Goal: Task Accomplishment & Management: Use online tool/utility

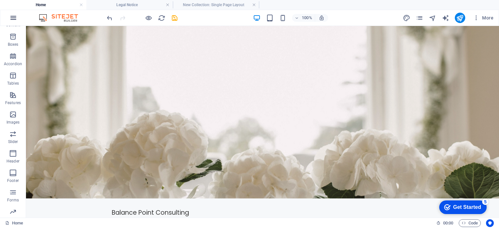
click at [13, 18] on icon "button" at bounding box center [13, 18] width 8 height 8
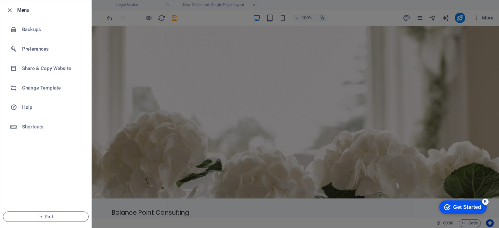
click at [178, 88] on div at bounding box center [249, 114] width 499 height 228
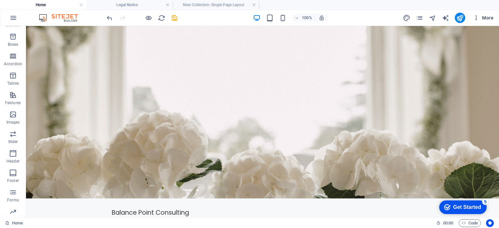
click at [484, 15] on span "More" at bounding box center [483, 18] width 20 height 6
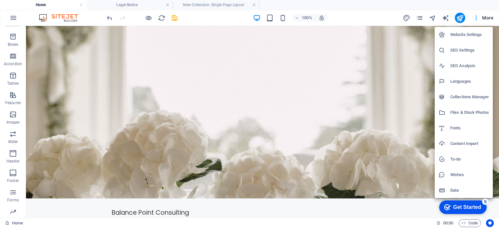
click at [476, 35] on h6 "Website Settings" at bounding box center [469, 35] width 39 height 8
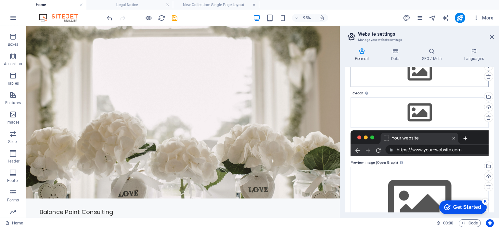
scroll to position [10, 0]
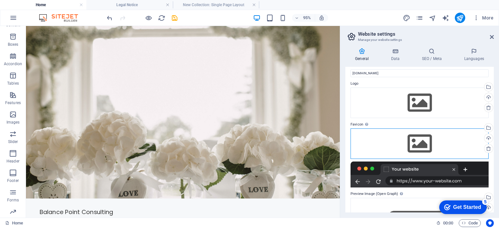
click at [418, 141] on div "Drag files here, click to choose files or select files from Files or our free s…" at bounding box center [419, 144] width 138 height 31
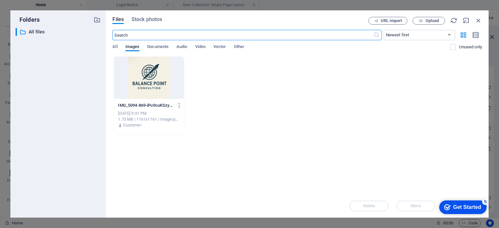
click at [162, 77] on div at bounding box center [148, 78] width 69 height 42
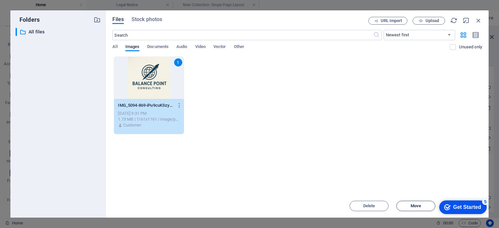
click at [412, 205] on span "Move" at bounding box center [415, 206] width 10 height 4
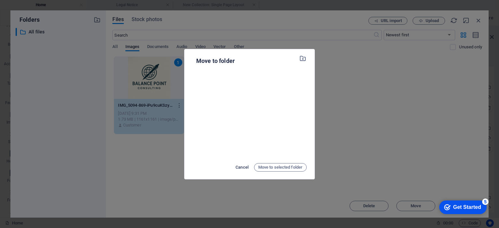
click at [240, 168] on span "Cancel" at bounding box center [241, 168] width 13 height 8
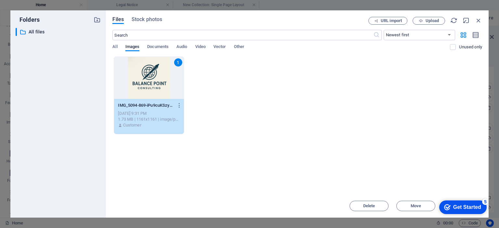
click at [160, 83] on div "1" at bounding box center [148, 78] width 69 height 42
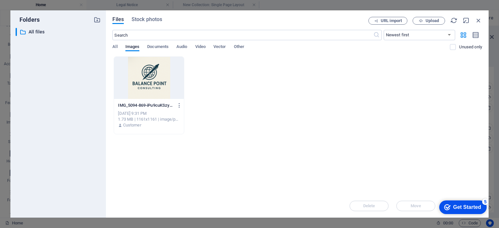
click at [160, 83] on div at bounding box center [148, 78] width 69 height 42
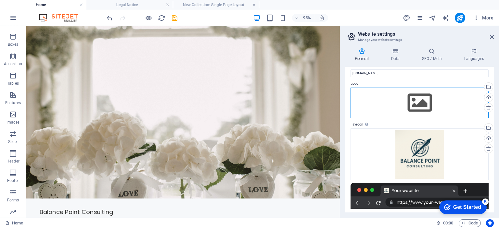
click at [421, 96] on div "Drag files here, click to choose files or select files from Files or our free s…" at bounding box center [419, 103] width 138 height 31
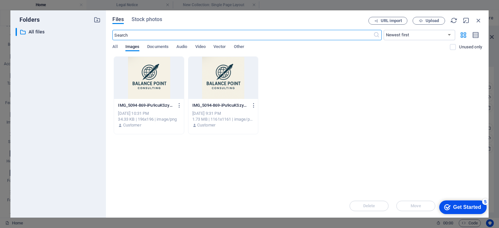
click at [225, 74] on div at bounding box center [222, 78] width 69 height 42
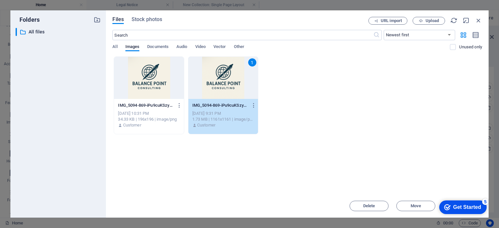
click at [225, 74] on div "1" at bounding box center [222, 78] width 69 height 42
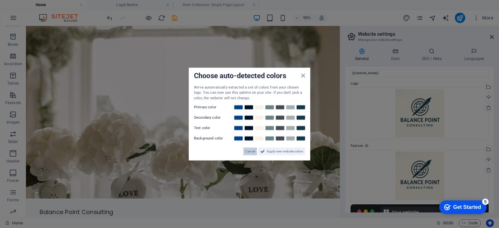
click at [253, 151] on span "Cancel" at bounding box center [250, 152] width 10 height 8
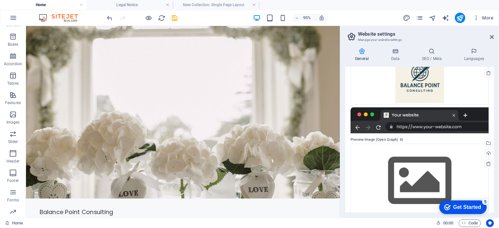
scroll to position [118, 0]
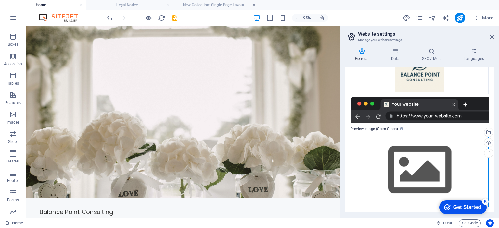
click at [404, 144] on div "Drag files here, click to choose files or select files from Files or our free s…" at bounding box center [419, 170] width 138 height 74
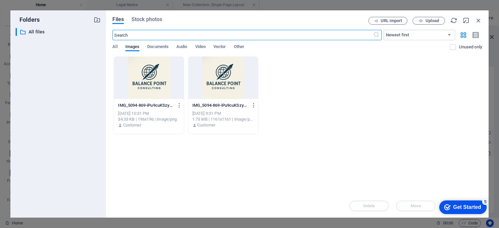
click at [223, 85] on div at bounding box center [222, 78] width 69 height 42
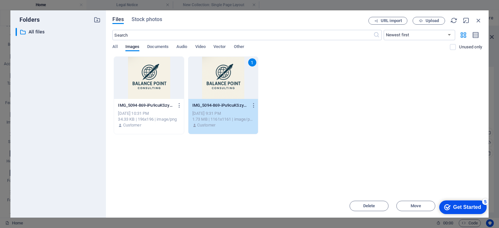
click at [236, 80] on div "1" at bounding box center [222, 78] width 69 height 42
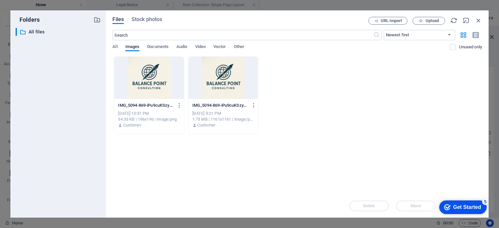
drag, startPoint x: 236, startPoint y: 80, endPoint x: 225, endPoint y: 58, distance: 24.4
click at [236, 80] on div at bounding box center [222, 78] width 69 height 42
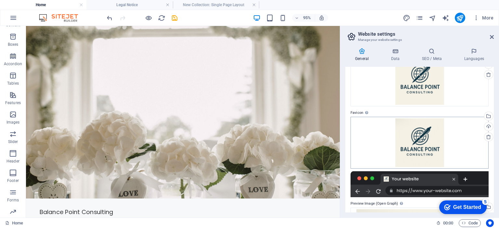
scroll to position [0, 0]
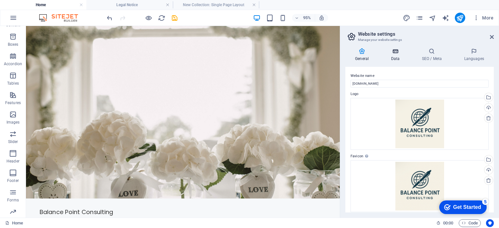
click at [394, 56] on h4 "Data" at bounding box center [396, 55] width 31 height 14
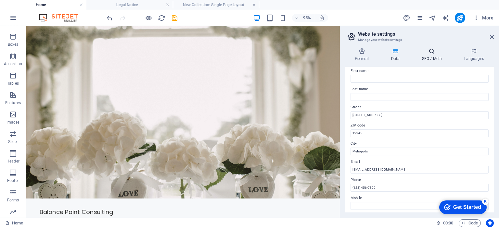
scroll to position [36, 0]
click at [431, 56] on h4 "SEO / Meta" at bounding box center [433, 55] width 42 height 14
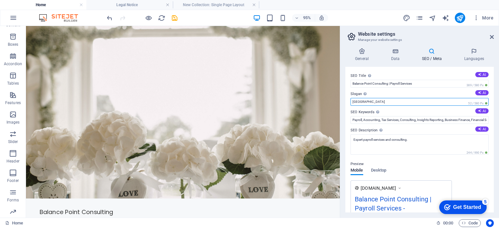
click at [426, 103] on input "[GEOGRAPHIC_DATA]" at bounding box center [419, 102] width 138 height 8
click at [435, 145] on textarea "Expert payroll services and consulting." at bounding box center [419, 144] width 138 height 20
click at [436, 164] on div "Preview Mobile Desktop [DOMAIN_NAME] Balance Point Consulting | Payroll Service…" at bounding box center [419, 190] width 138 height 71
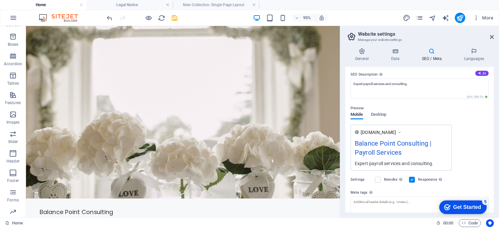
scroll to position [65, 0]
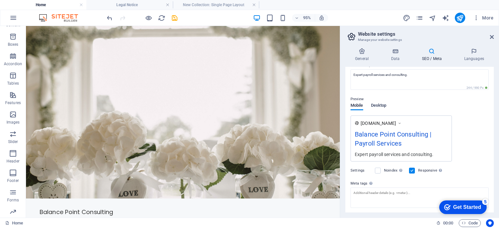
click at [378, 105] on span "Desktop" at bounding box center [379, 106] width 16 height 9
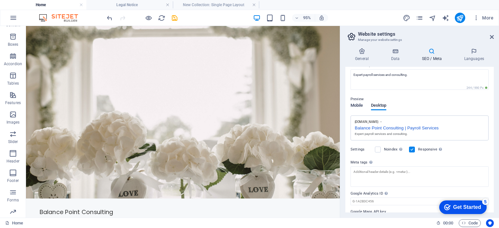
click at [360, 106] on span "Mobile" at bounding box center [356, 106] width 13 height 9
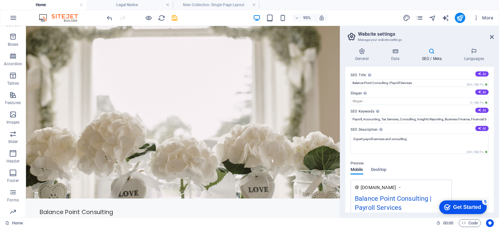
scroll to position [0, 0]
click at [367, 54] on icon at bounding box center [361, 51] width 33 height 6
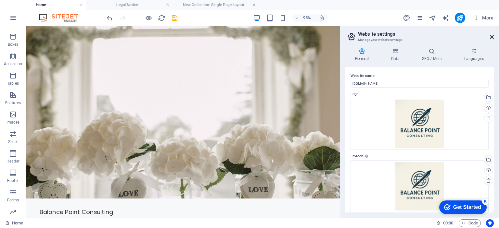
click at [492, 37] on icon at bounding box center [492, 36] width 4 height 5
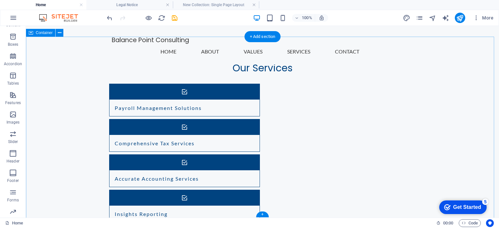
scroll to position [735, 0]
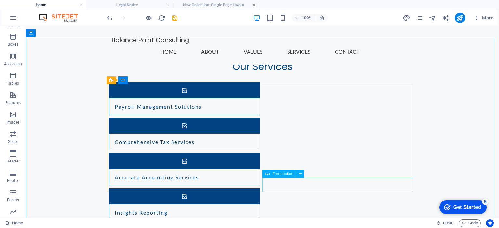
click at [278, 174] on span "Form button" at bounding box center [282, 174] width 21 height 4
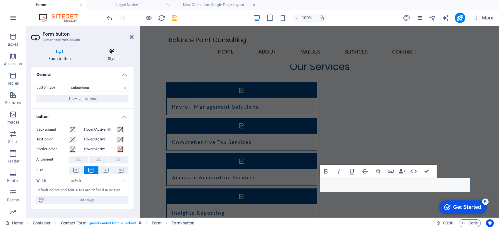
click at [109, 53] on icon at bounding box center [112, 51] width 43 height 6
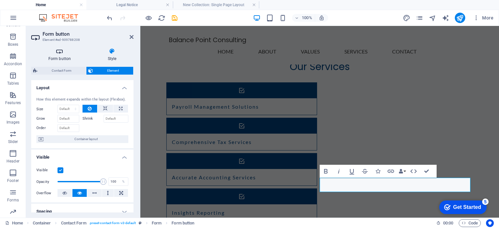
click at [67, 57] on h4 "Form button" at bounding box center [60, 55] width 59 height 14
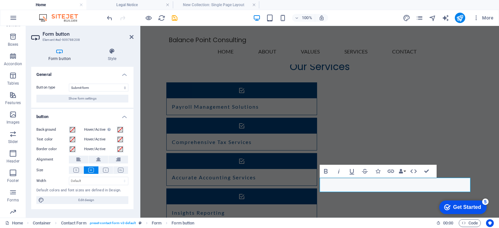
click at [96, 109] on h4 "button" at bounding box center [82, 115] width 102 height 12
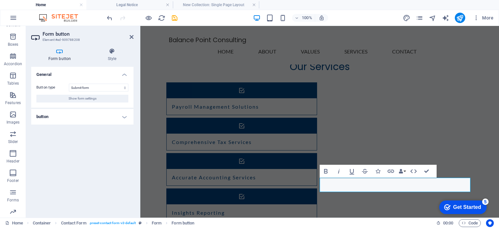
click at [99, 109] on h4 "button" at bounding box center [82, 117] width 102 height 16
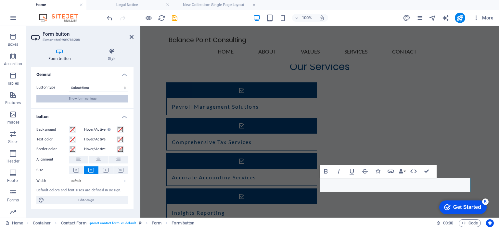
click at [97, 102] on button "Show form settings" at bounding box center [82, 99] width 92 height 8
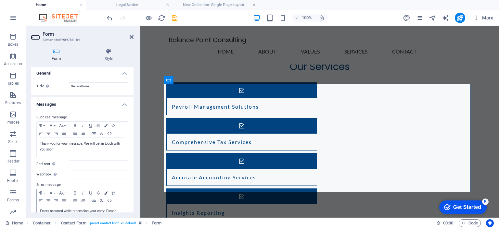
scroll to position [0, 0]
click at [105, 55] on h4 "Style" at bounding box center [108, 55] width 49 height 14
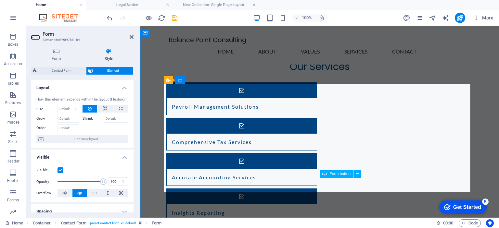
click at [343, 175] on span "Form button" at bounding box center [339, 174] width 21 height 4
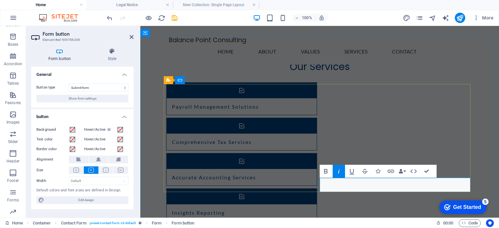
click at [343, 172] on icon "button" at bounding box center [339, 172] width 8 height 8
click at [63, 53] on icon at bounding box center [59, 51] width 57 height 6
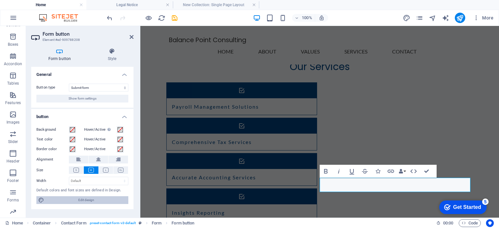
click at [50, 201] on span "Edit design" at bounding box center [86, 200] width 80 height 8
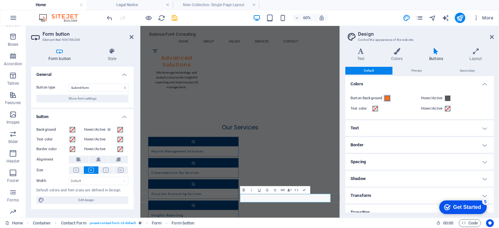
click at [385, 99] on span at bounding box center [386, 98] width 5 height 5
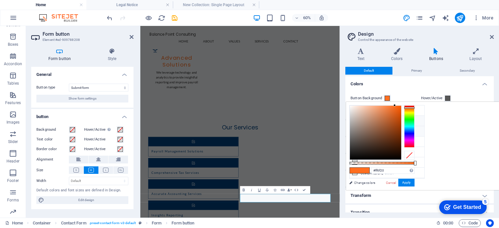
click at [369, 121] on li "Primary color #004380" at bounding box center [386, 121] width 75 height 10
type input "#004380"
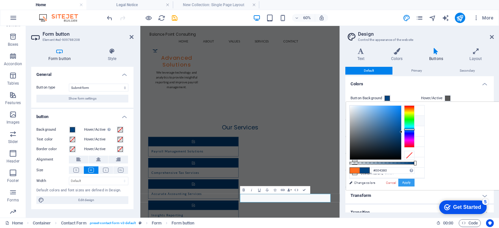
click at [414, 182] on button "Apply" at bounding box center [406, 183] width 16 height 8
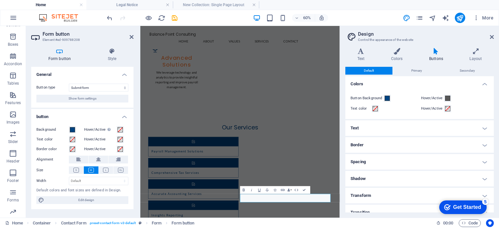
click at [488, 39] on header "Design Control the appearance of the website" at bounding box center [419, 34] width 147 height 17
click at [491, 38] on icon at bounding box center [492, 36] width 4 height 5
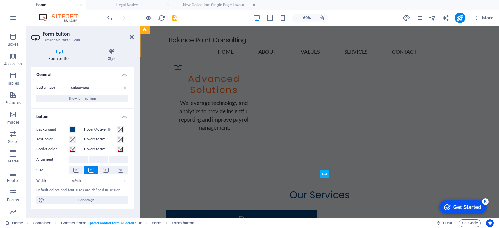
scroll to position [735, 0]
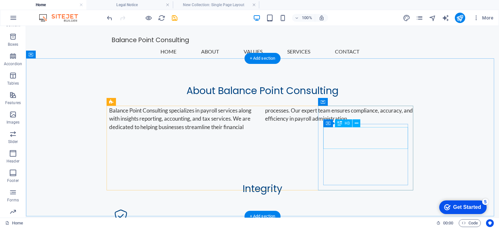
scroll to position [292, 0]
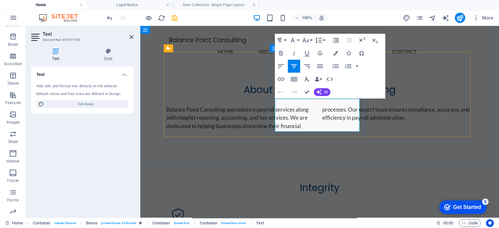
drag, startPoint x: 318, startPoint y: 118, endPoint x: 357, endPoint y: 113, distance: 39.3
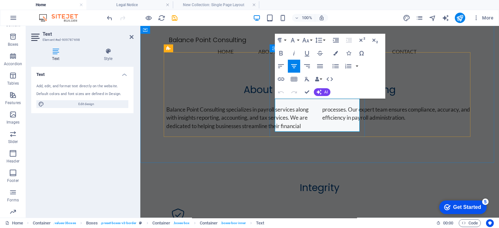
drag, startPoint x: 290, startPoint y: 118, endPoint x: 277, endPoint y: 118, distance: 13.3
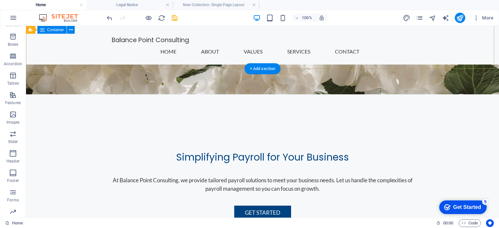
scroll to position [130, 0]
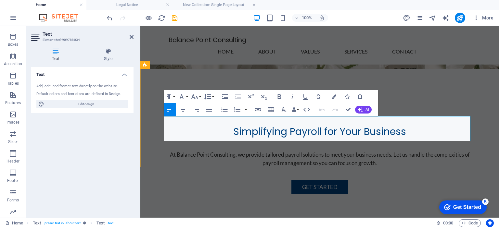
click at [185, 111] on icon "button" at bounding box center [183, 110] width 8 height 8
click at [168, 109] on icon "button" at bounding box center [170, 110] width 8 height 8
click at [299, 110] on button "Data Bindings" at bounding box center [295, 109] width 9 height 13
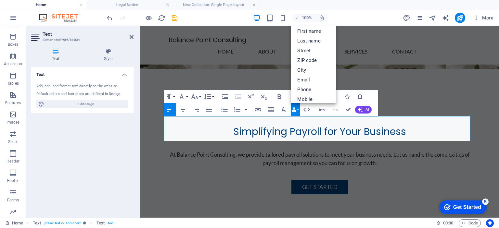
click at [298, 110] on button "Data Bindings" at bounding box center [295, 109] width 9 height 13
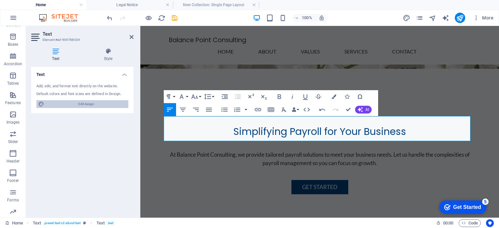
click at [93, 105] on span "Edit design" at bounding box center [86, 104] width 80 height 8
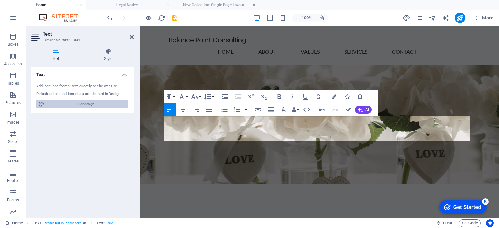
select select "rem"
select select "200"
select select "px"
select select "rem"
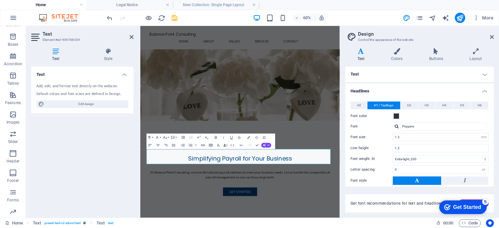
scroll to position [0, 0]
click at [407, 104] on span "H2" at bounding box center [409, 106] width 4 height 8
click at [384, 106] on span "H1 / Textlogo" at bounding box center [383, 106] width 19 height 8
click at [417, 103] on button "H2" at bounding box center [408, 106] width 17 height 8
click at [386, 105] on span "H1 / Textlogo" at bounding box center [383, 106] width 19 height 8
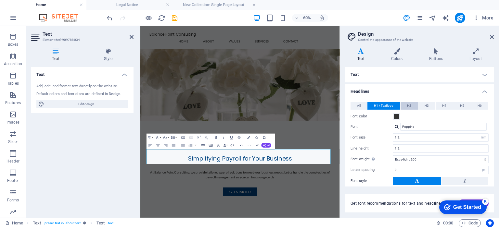
click at [411, 107] on button "H2" at bounding box center [408, 106] width 17 height 8
click at [426, 106] on span "H3" at bounding box center [426, 106] width 4 height 8
click at [447, 106] on button "H4" at bounding box center [443, 106] width 17 height 8
click at [464, 102] on button "H5" at bounding box center [461, 106] width 17 height 8
click at [383, 105] on span "H1 / Textlogo" at bounding box center [383, 106] width 19 height 8
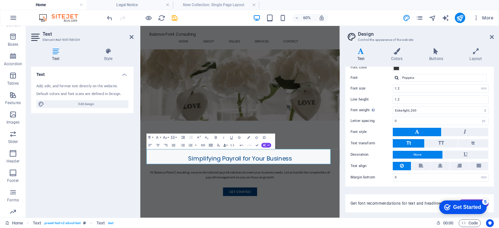
scroll to position [49, 0]
click at [419, 165] on icon at bounding box center [420, 166] width 5 height 8
click at [402, 166] on icon at bounding box center [402, 166] width 4 height 8
click at [474, 57] on h4 "Layout" at bounding box center [475, 55] width 36 height 14
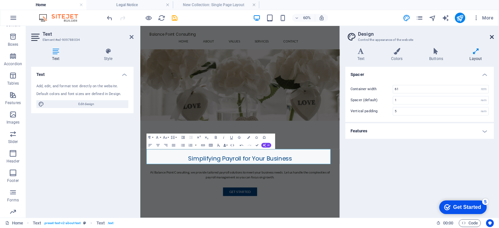
drag, startPoint x: 490, startPoint y: 36, endPoint x: 347, endPoint y: 12, distance: 145.5
click at [490, 36] on icon at bounding box center [492, 36] width 4 height 5
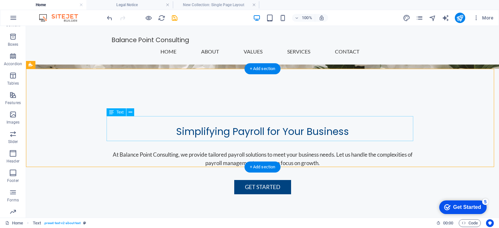
click at [129, 111] on icon at bounding box center [131, 112] width 4 height 7
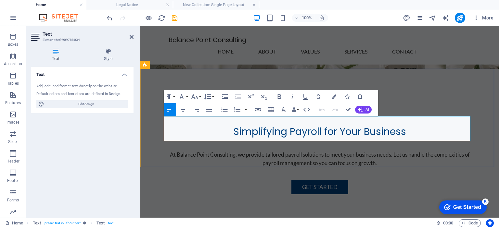
click at [253, 98] on icon "button" at bounding box center [251, 97] width 8 height 8
click at [250, 97] on icon "button" at bounding box center [251, 96] width 6 height 5
click at [214, 97] on button "Line Height" at bounding box center [209, 96] width 12 height 13
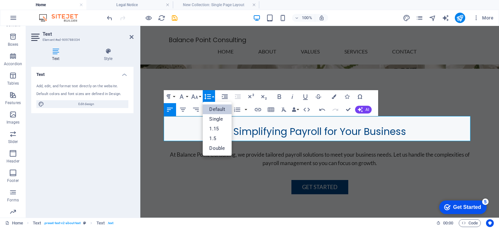
scroll to position [0, 0]
click at [222, 118] on link "Single" at bounding box center [217, 119] width 29 height 10
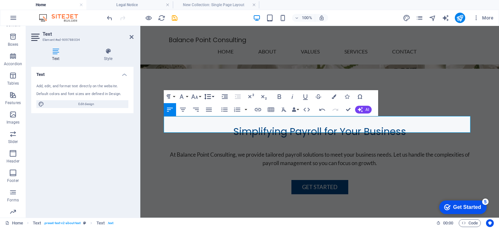
click at [214, 97] on button "Line Height" at bounding box center [209, 96] width 12 height 13
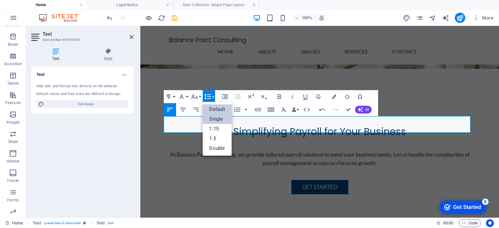
click at [217, 107] on link "Default" at bounding box center [217, 110] width 29 height 10
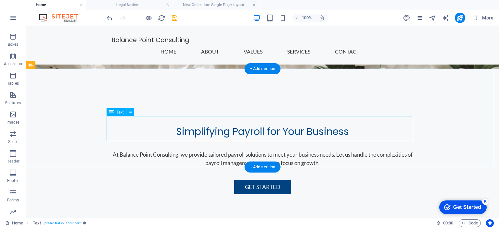
click at [118, 113] on span "Text" at bounding box center [119, 112] width 7 height 4
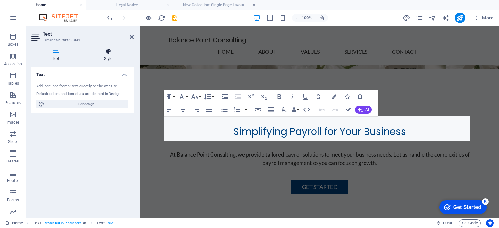
click at [105, 58] on h4 "Style" at bounding box center [108, 55] width 51 height 14
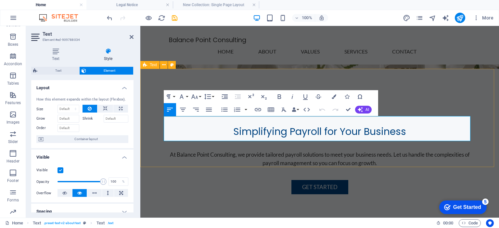
click at [146, 66] on icon at bounding box center [145, 65] width 4 height 8
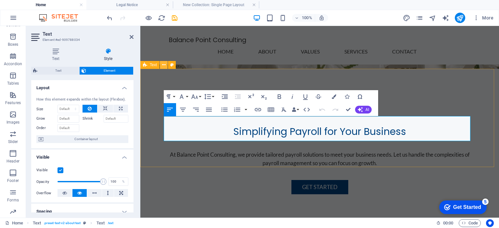
click at [165, 66] on icon at bounding box center [164, 65] width 4 height 7
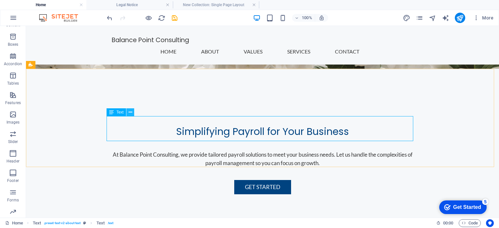
click at [132, 113] on button at bounding box center [130, 112] width 8 height 8
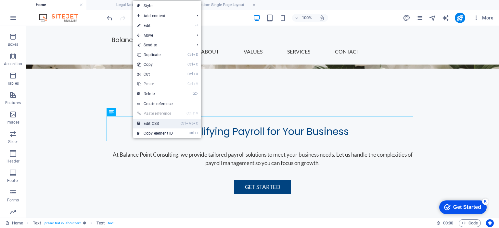
click at [180, 125] on li "Ctrl Alt C Edit CSS" at bounding box center [167, 124] width 68 height 10
click at [152, 123] on link "Ctrl Alt C Edit CSS" at bounding box center [155, 124] width 44 height 10
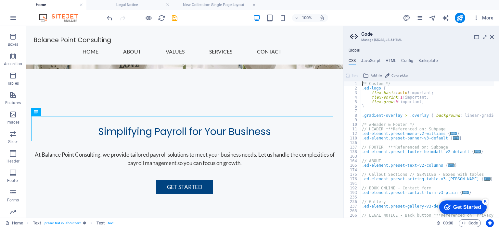
click at [424, 131] on div "/* Custom */ .ed-logo { flex-basis : auto !important; flex-shrink : 1 !importan…" at bounding box center [493, 151] width 267 height 141
type textarea ".ed-element.preset-menu-v2-[PERSON_NAME] {"
click at [389, 59] on h4 "HTML" at bounding box center [390, 61] width 11 height 7
type textarea "<a href="#main-content" class="wv-link-content button">Skip to main content</a>"
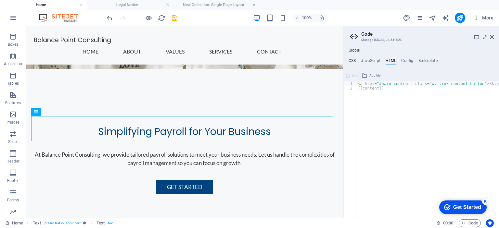
click at [353, 62] on h4 "CSS" at bounding box center [351, 61] width 7 height 7
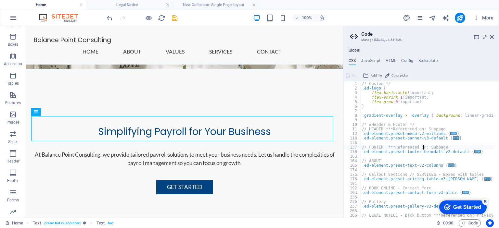
click at [424, 145] on div "/* Custom */ .ed-logo { flex-basis : auto !important; flex-shrink : 1 !importan…" at bounding box center [493, 151] width 267 height 141
click at [401, 165] on div "/* Custom */ .ed-logo { flex-basis : auto !important; flex-shrink : 1 !importan…" at bounding box center [493, 151] width 267 height 141
click at [433, 166] on div "/* Custom */ .ed-logo { flex-basis : auto !important; flex-shrink : 1 !importan…" at bounding box center [493, 151] width 267 height 141
click at [410, 165] on div "/* Custom */ .ed-logo { flex-basis : auto !important; flex-shrink : 1 !importan…" at bounding box center [493, 151] width 267 height 141
click at [420, 165] on div "/* Custom */ .ed-logo { flex-basis : auto !important; flex-shrink : 1 !importan…" at bounding box center [493, 151] width 267 height 141
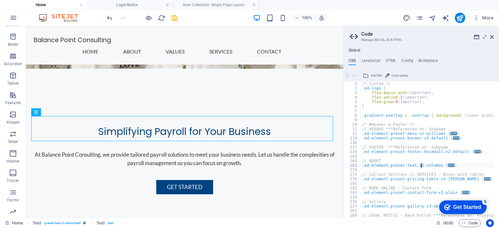
click at [432, 166] on div "/* Custom */ .ed-logo { flex-basis : auto !important; flex-shrink : 1 !importan…" at bounding box center [493, 151] width 267 height 141
click at [448, 166] on span "..." at bounding box center [451, 166] width 6 height 4
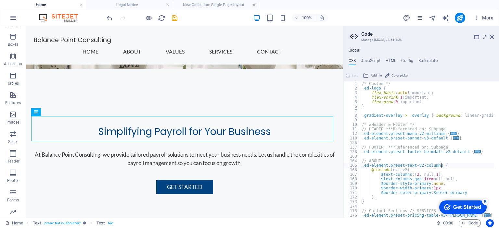
click at [418, 175] on div "/* Custom */ .ed-logo { flex-basis : auto !important; flex-shrink : 1 !importan…" at bounding box center [493, 151] width 267 height 141
click at [428, 175] on div "/* Custom */ .ed-logo { flex-basis : auto !important; flex-shrink : 1 !importan…" at bounding box center [493, 151] width 267 height 141
drag, startPoint x: 431, startPoint y: 175, endPoint x: 423, endPoint y: 174, distance: 8.1
click at [423, 174] on div "/* Custom */ .ed-logo { flex-basis : auto !important; flex-shrink : 1 !importan…" at bounding box center [493, 151] width 267 height 141
click at [427, 174] on div "/* Custom */ .ed-logo { flex-basis : auto !important; flex-shrink : 1 !importan…" at bounding box center [426, 149] width 133 height 136
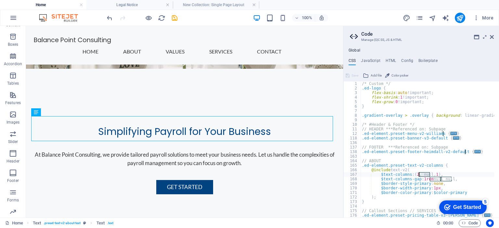
drag, startPoint x: 430, startPoint y: 175, endPoint x: 418, endPoint y: 175, distance: 12.0
click at [418, 175] on div "/* Custom */ .ed-logo { flex-basis : auto !important; flex-shrink : 1 !importan…" at bounding box center [493, 151] width 267 height 141
click at [433, 177] on div "/* Custom */ .ed-logo { flex-basis : auto !important; flex-shrink : 1 !importan…" at bounding box center [493, 151] width 267 height 141
click at [435, 180] on div "/* Custom */ .ed-logo { flex-basis : auto !important; flex-shrink : 1 !importan…" at bounding box center [493, 151] width 267 height 141
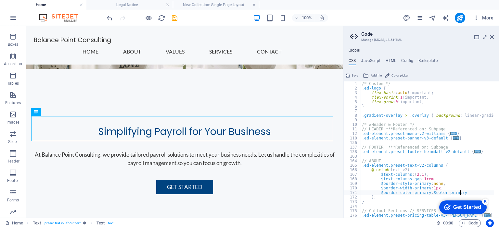
click at [467, 194] on div "/* Custom */ .ed-logo { flex-basis : auto !important; flex-shrink : 1 !importan…" at bounding box center [493, 151] width 267 height 141
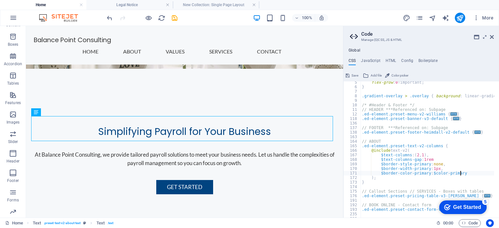
scroll to position [19, 0]
click at [407, 179] on div "flex-grow : 0 !important; } .gradient-overlay > .overlay { background : linear-…" at bounding box center [493, 150] width 267 height 141
type textarea ");"
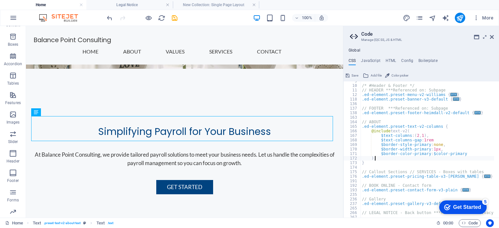
click at [354, 75] on span "Save" at bounding box center [354, 76] width 7 height 8
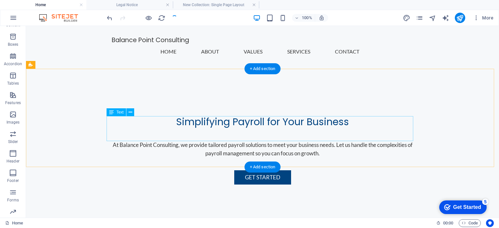
scroll to position [130, 0]
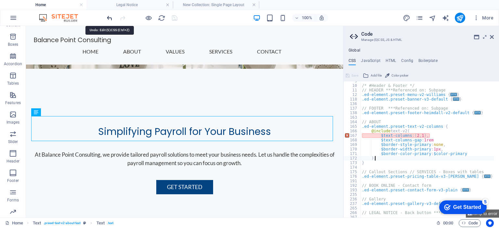
click at [109, 18] on icon "undo" at bounding box center [109, 17] width 7 height 7
click at [109, 16] on icon "undo" at bounding box center [109, 17] width 7 height 7
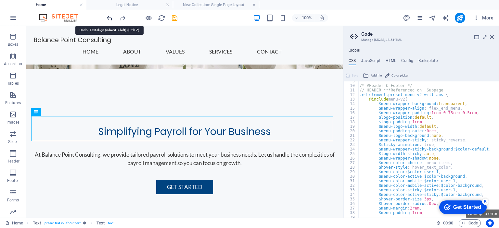
scroll to position [39, 0]
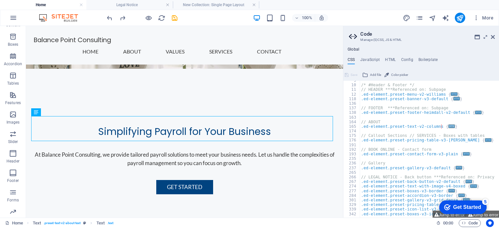
click at [448, 128] on span "..." at bounding box center [451, 127] width 6 height 4
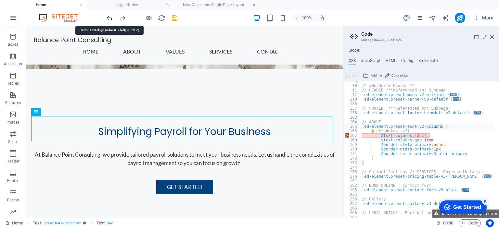
click at [112, 17] on icon "undo" at bounding box center [109, 17] width 7 height 7
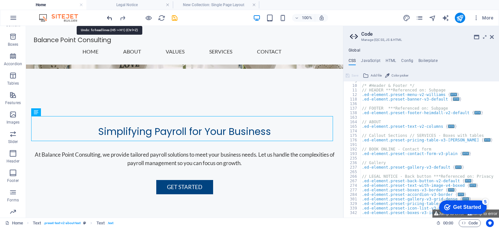
click at [112, 17] on icon "undo" at bounding box center [109, 17] width 7 height 7
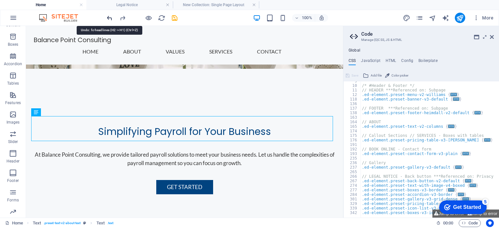
click at [112, 17] on icon "undo" at bounding box center [109, 17] width 7 height 7
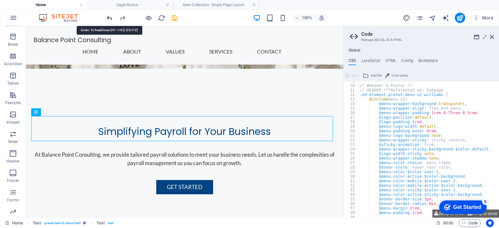
click at [112, 17] on icon "undo" at bounding box center [109, 17] width 7 height 7
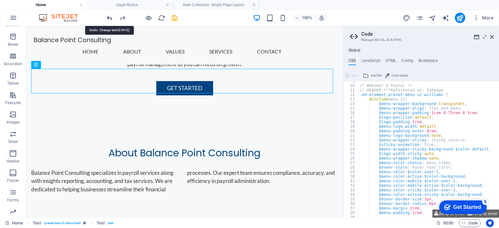
click at [112, 17] on icon "undo" at bounding box center [109, 17] width 7 height 7
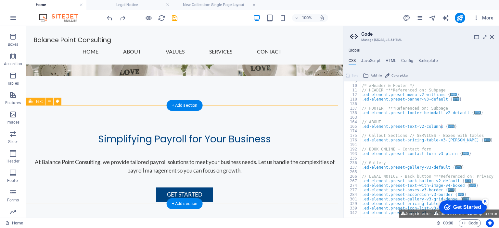
scroll to position [91, 0]
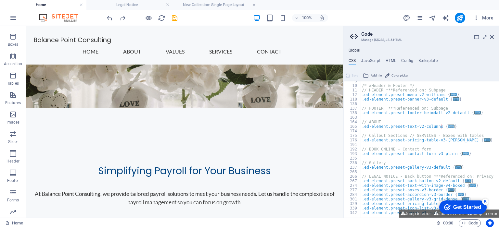
click at [448, 128] on span "..." at bounding box center [451, 127] width 6 height 4
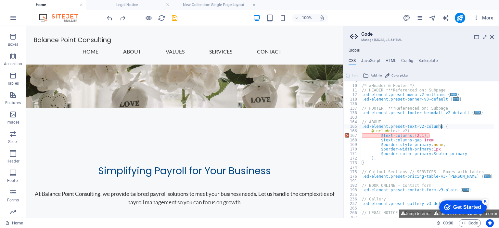
click at [426, 134] on div "/* #Header & Footer */ // HEADER ***Referenced on: Subpage .ed-element.preset-m…" at bounding box center [493, 149] width 267 height 141
click at [419, 135] on div "/* #Header & Footer */ // HEADER ***Referenced on: Subpage .ed-element.preset-m…" at bounding box center [493, 149] width 267 height 141
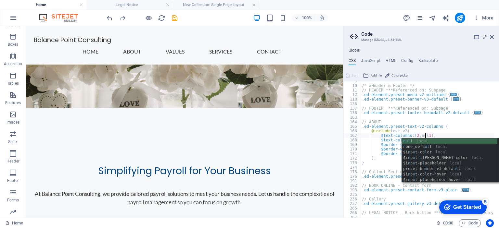
scroll to position [0, 7]
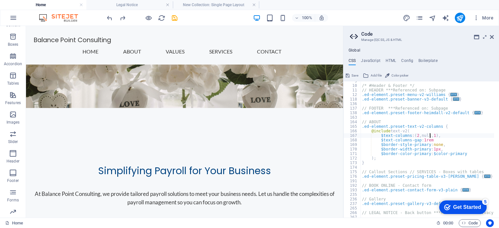
click at [444, 142] on div "/* #Header & Footer */ // HEADER ***Referenced on: Subpage .ed-element.preset-m…" at bounding box center [493, 149] width 267 height 141
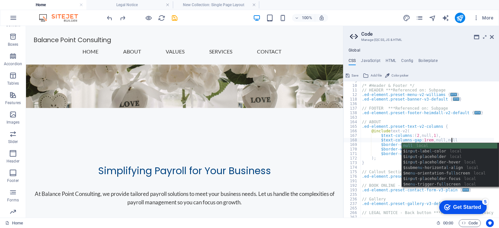
scroll to position [0, 8]
click at [386, 148] on div "/* #Header & Footer */ // HEADER ***Referenced on: Subpage .ed-element.preset-m…" at bounding box center [493, 149] width 267 height 141
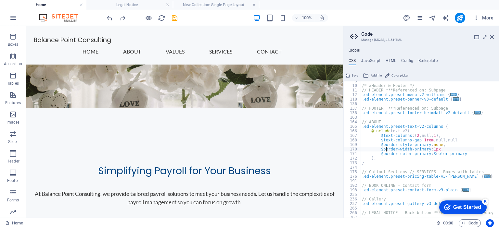
click at [446, 158] on div "/* #Header & Footer */ // HEADER ***Referenced on: Subpage .ed-element.preset-m…" at bounding box center [493, 149] width 267 height 141
type textarea ");"
click at [354, 74] on span "Save" at bounding box center [354, 76] width 7 height 8
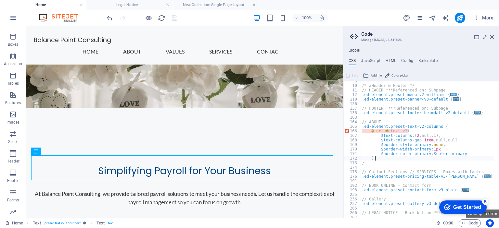
click at [453, 140] on div "/* #Header & Footer */ // HEADER ***Referenced on: Subpage .ed-element.preset-m…" at bounding box center [493, 149] width 267 height 141
click at [452, 141] on div "/* #Header & Footer */ // HEADER ***Referenced on: Subpage .ed-element.preset-m…" at bounding box center [493, 149] width 267 height 141
click at [427, 159] on div "/* #Header & Footer */ // HEADER ***Referenced on: Subpage .ed-element.preset-m…" at bounding box center [493, 149] width 267 height 141
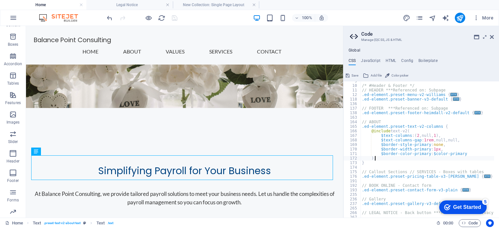
type textarea ");"
drag, startPoint x: 351, startPoint y: 74, endPoint x: 325, endPoint y: 48, distance: 37.0
click at [351, 74] on button "Save" at bounding box center [351, 76] width 15 height 8
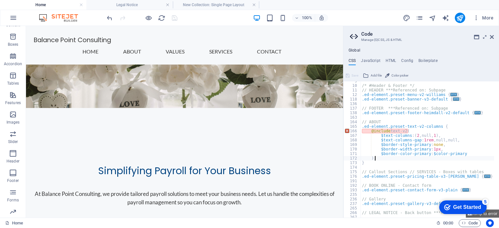
click at [417, 134] on div "/* #Header & Footer */ // HEADER ***Referenced on: Subpage .ed-element.preset-m…" at bounding box center [493, 149] width 267 height 141
click at [439, 138] on div "/* #Header & Footer */ // HEADER ***Referenced on: Subpage .ed-element.preset-m…" at bounding box center [493, 149] width 267 height 141
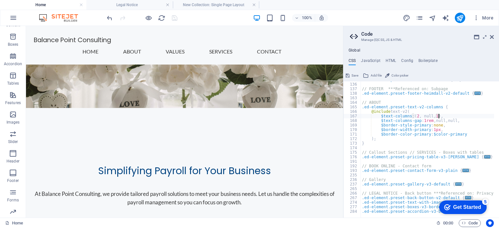
scroll to position [58, 0]
type textarea "$text-columns: (2, null, 1),"
drag, startPoint x: 352, startPoint y: 74, endPoint x: 326, endPoint y: 48, distance: 37.0
click at [352, 74] on span "Save" at bounding box center [354, 76] width 7 height 8
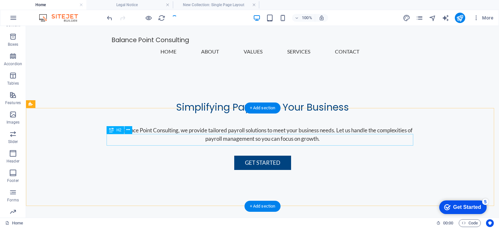
scroll to position [91, 0]
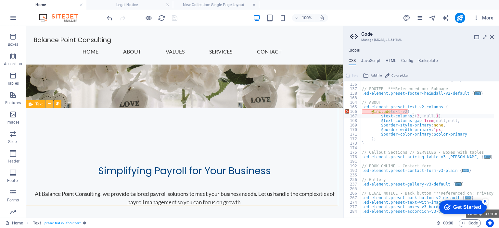
click at [49, 103] on icon at bounding box center [50, 104] width 4 height 7
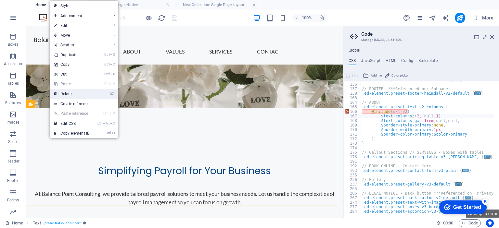
click at [69, 94] on link "⌦ Delete" at bounding box center [72, 94] width 44 height 10
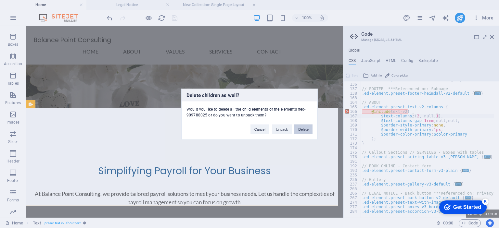
click at [311, 128] on button "Delete" at bounding box center [303, 129] width 18 height 10
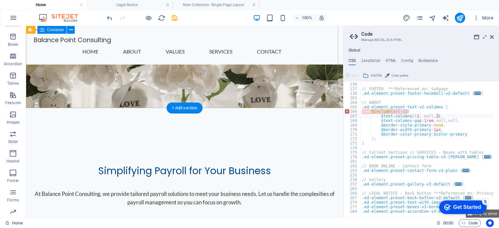
click at [255, 108] on div "Simplifying Payroll for Your Business At Balance Point Consulting, we provide t…" at bounding box center [184, 184] width 317 height 152
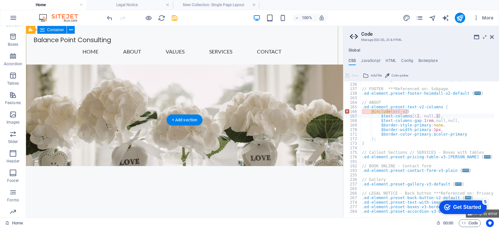
scroll to position [130, 0]
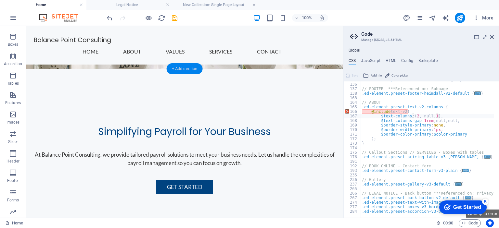
click at [179, 69] on div "+ Add section" at bounding box center [185, 68] width 36 height 11
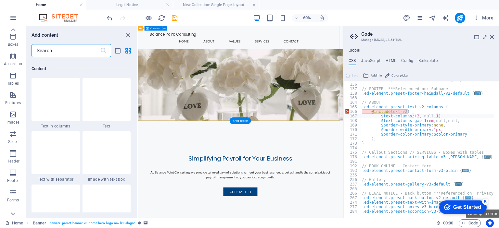
scroll to position [1136, 0]
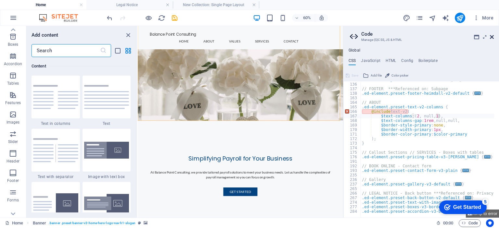
click at [492, 37] on icon at bounding box center [492, 36] width 4 height 5
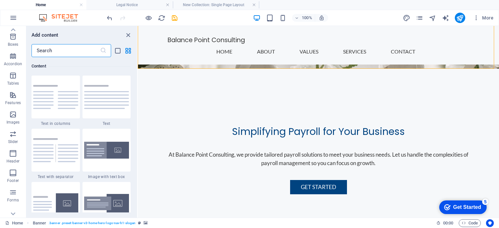
click at [77, 51] on input "text" at bounding box center [65, 50] width 69 height 13
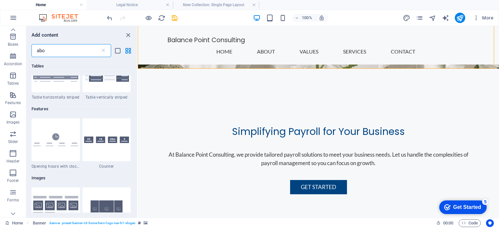
scroll to position [0, 0]
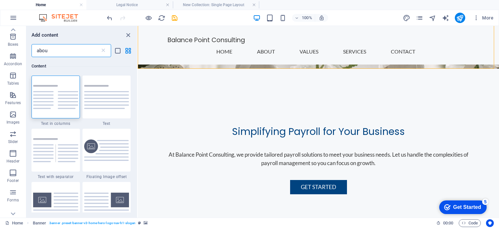
type input "about"
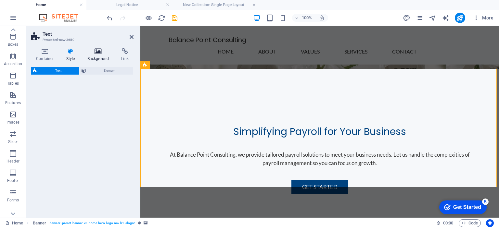
select select "rem"
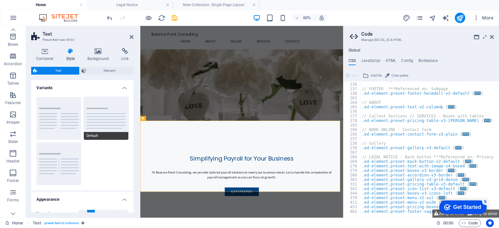
click at [104, 119] on button "Default" at bounding box center [106, 118] width 45 height 43
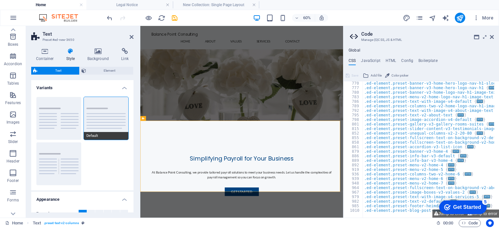
scroll to position [286, 0]
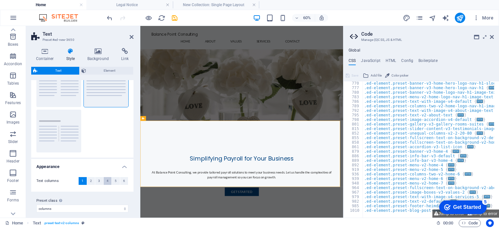
scroll to position [38, 0]
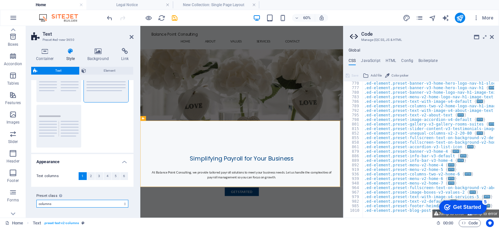
click at [97, 206] on select "columns about-text default Add preset class" at bounding box center [82, 204] width 92 height 8
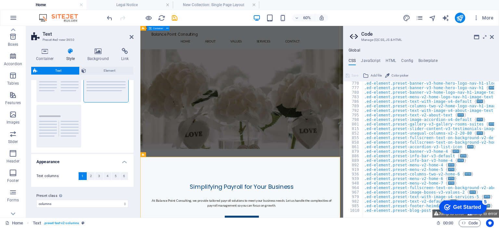
scroll to position [65, 0]
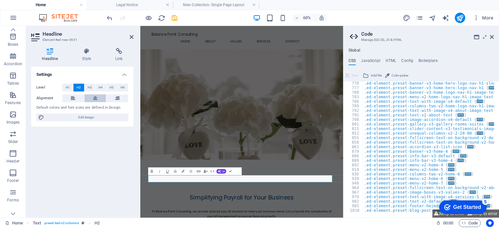
click at [93, 98] on icon at bounding box center [95, 98] width 5 height 8
click at [98, 147] on div "Settings Level H1 H2 H3 H4 H5 H6 Alignment Default colors and font sizes are de…" at bounding box center [82, 140] width 102 height 146
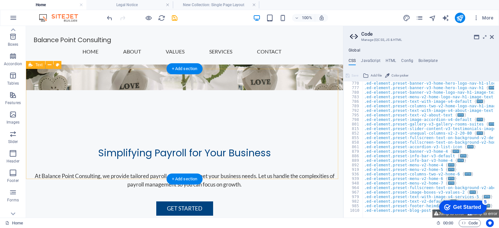
scroll to position [97, 0]
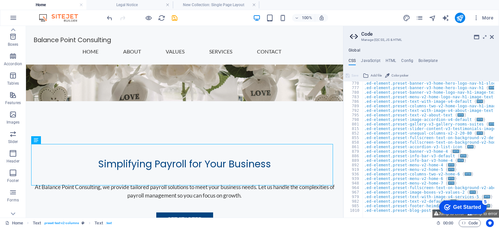
click at [494, 37] on aside "Code Manage (S)CSS, JS & HTML Global CSS JavaScript HTML Config Boilerplate /* …" at bounding box center [421, 122] width 156 height 192
click at [492, 35] on icon at bounding box center [492, 36] width 4 height 5
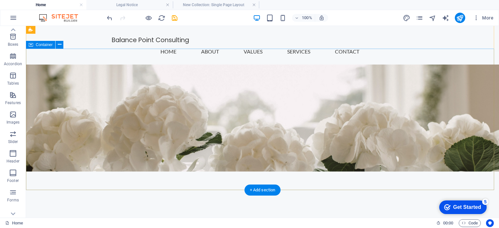
scroll to position [0, 0]
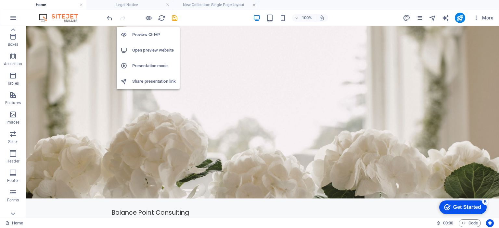
click at [155, 50] on h6 "Open preview website" at bounding box center [154, 50] width 44 height 8
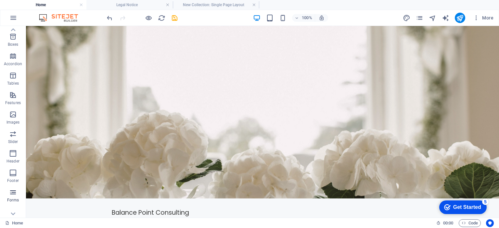
click at [12, 195] on icon "button" at bounding box center [13, 193] width 8 height 8
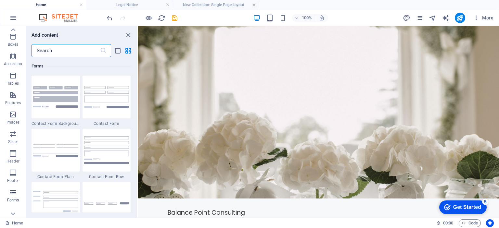
scroll to position [4740, 0]
click at [129, 35] on icon "close panel" at bounding box center [127, 34] width 7 height 7
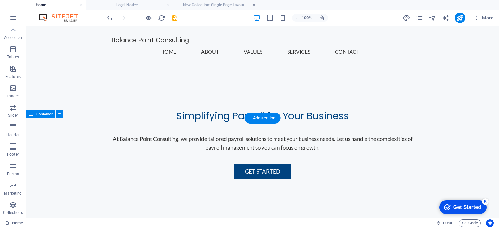
scroll to position [195, 0]
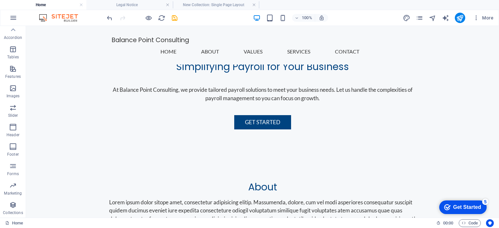
click at [460, 206] on div "Get Started" at bounding box center [467, 208] width 28 height 6
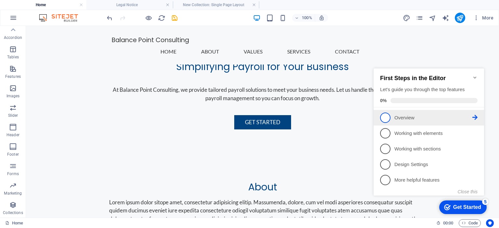
click at [405, 115] on p "Overview - incomplete" at bounding box center [433, 118] width 78 height 7
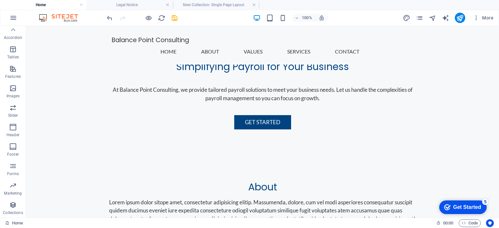
click at [465, 205] on div "Get Started" at bounding box center [467, 208] width 28 height 6
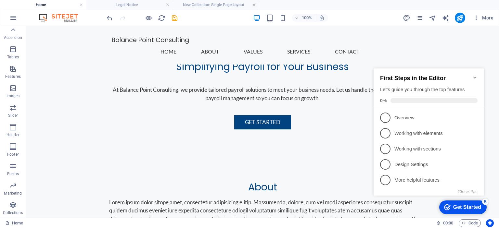
click at [385, 116] on span "1" at bounding box center [385, 118] width 10 height 10
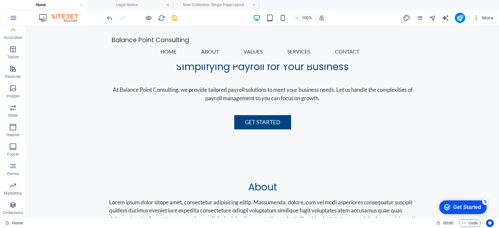
click at [473, 207] on div "Get Started" at bounding box center [467, 208] width 28 height 6
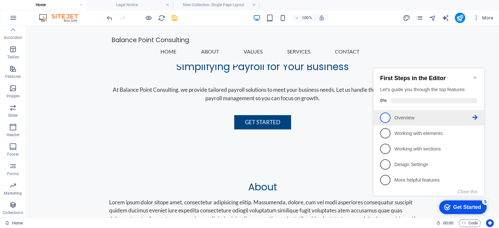
click at [473, 117] on icon at bounding box center [474, 117] width 5 height 5
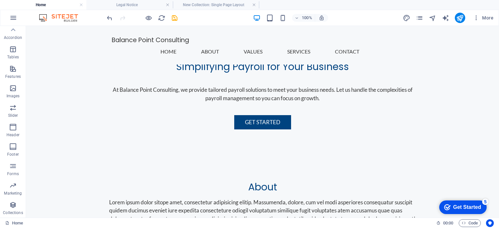
click at [468, 205] on div "Get Started" at bounding box center [467, 208] width 28 height 6
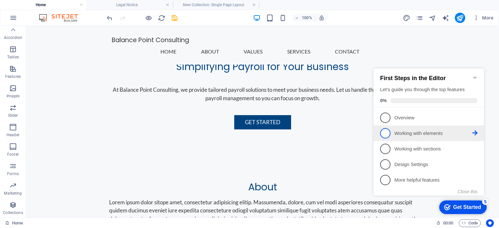
click at [385, 132] on span "2" at bounding box center [385, 133] width 10 height 10
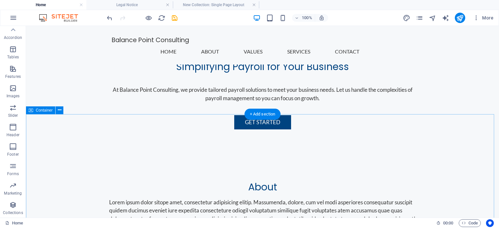
scroll to position [0, 0]
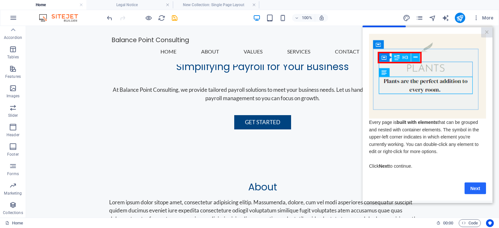
click at [477, 192] on link "Next" at bounding box center [474, 188] width 21 height 12
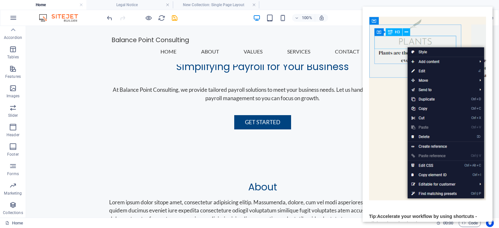
scroll to position [65, 0]
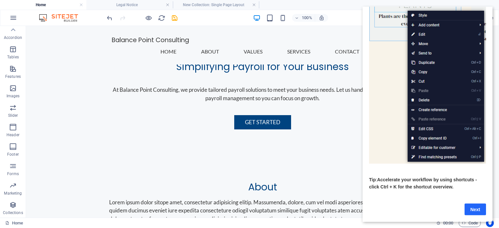
click at [472, 209] on link "Next" at bounding box center [474, 210] width 21 height 12
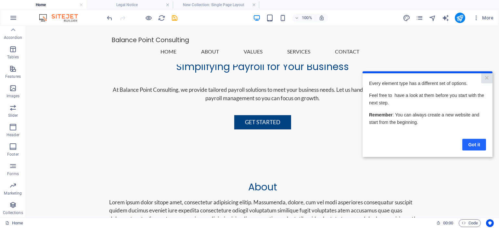
click at [474, 145] on link "Got it" at bounding box center [474, 145] width 24 height 12
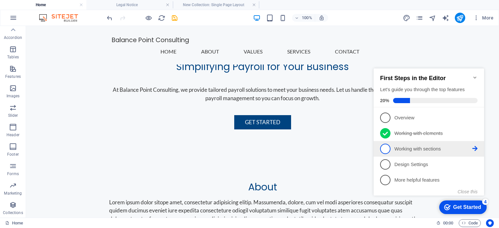
click at [473, 149] on icon at bounding box center [474, 148] width 5 height 5
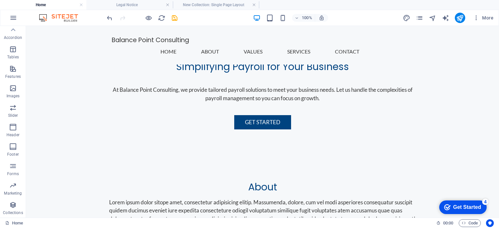
click at [472, 205] on div "Get Started" at bounding box center [467, 208] width 28 height 6
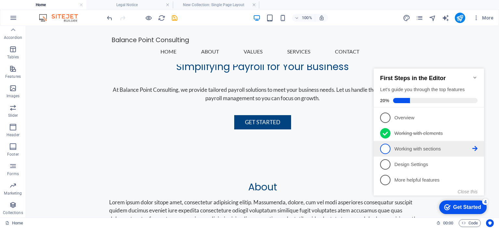
click at [474, 149] on icon at bounding box center [474, 148] width 5 height 5
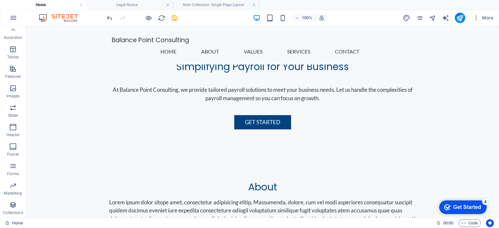
click at [480, 207] on div "Get Started" at bounding box center [467, 208] width 28 height 6
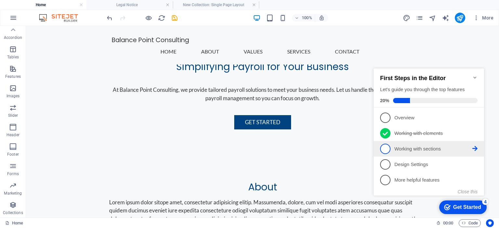
click at [387, 148] on span "3" at bounding box center [385, 149] width 10 height 10
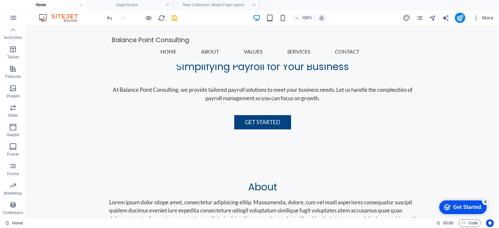
click at [477, 206] on div "Get Started" at bounding box center [467, 208] width 28 height 6
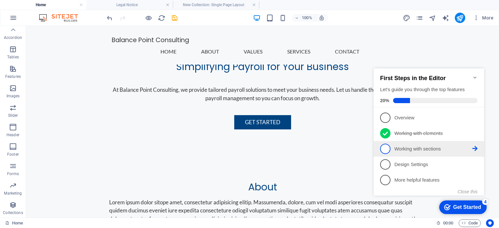
click at [474, 149] on icon at bounding box center [474, 148] width 5 height 5
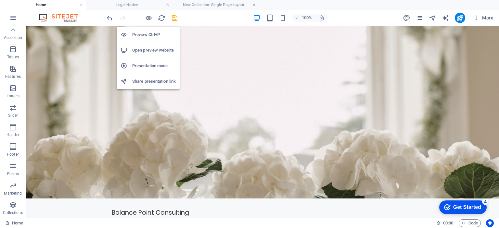
click at [152, 51] on h6 "Open preview website" at bounding box center [154, 50] width 44 height 8
click at [149, 18] on icon "button" at bounding box center [148, 17] width 7 height 7
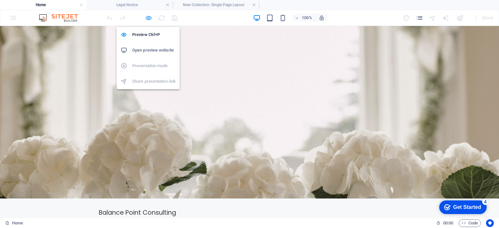
click at [149, 18] on icon "button" at bounding box center [148, 17] width 7 height 7
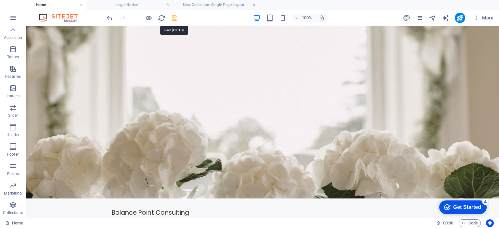
click at [177, 19] on icon "save" at bounding box center [174, 17] width 7 height 7
